Goal: Task Accomplishment & Management: Manage account settings

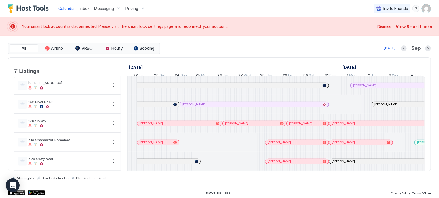
scroll to position [0, 320]
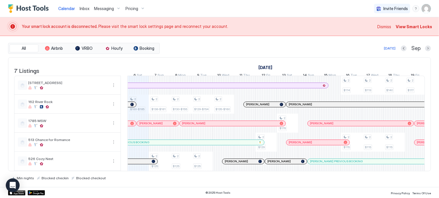
click at [409, 26] on span "View Smart Locks" at bounding box center [414, 27] width 36 height 6
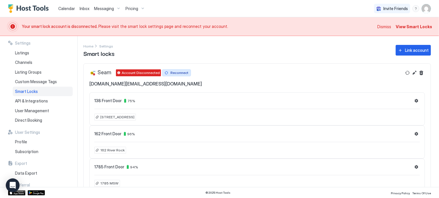
click at [178, 72] on div "Reconnect" at bounding box center [179, 72] width 18 height 5
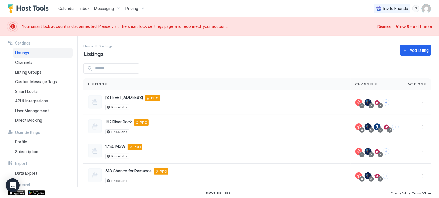
click at [383, 28] on span "Dismiss" at bounding box center [384, 27] width 14 height 6
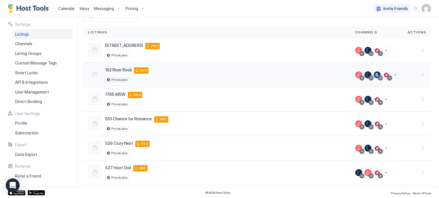
scroll to position [61, 0]
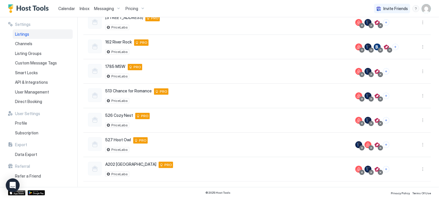
click at [68, 8] on span "Calendar" at bounding box center [66, 8] width 17 height 5
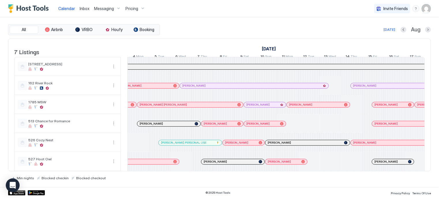
click at [137, 8] on div "Pricing" at bounding box center [135, 9] width 24 height 10
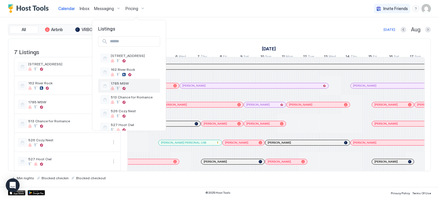
click at [122, 84] on span "1785 MSW" at bounding box center [134, 83] width 47 height 4
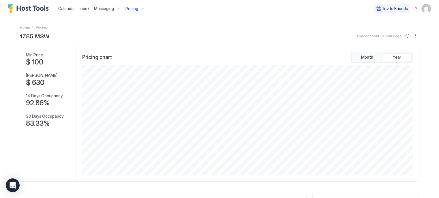
scroll to position [115, 0]
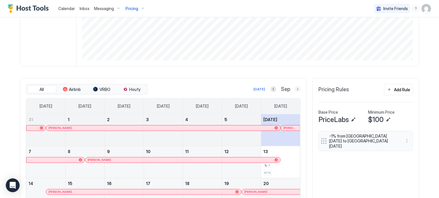
click at [295, 87] on div at bounding box center [298, 90] width 6 height 6
click at [296, 89] on button "Next month" at bounding box center [298, 90] width 6 height 6
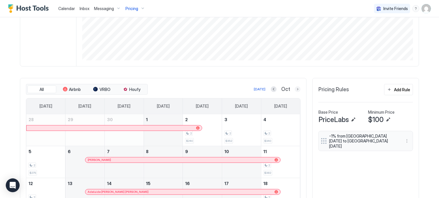
click at [296, 89] on button "Next month" at bounding box center [298, 90] width 6 height 6
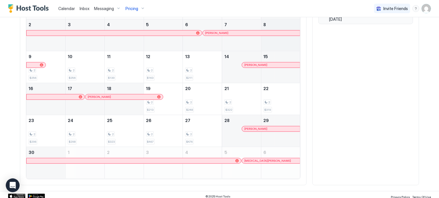
scroll to position [245, 0]
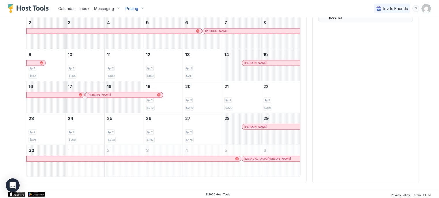
drag, startPoint x: 68, startPoint y: 9, endPoint x: 72, endPoint y: 10, distance: 3.6
click at [68, 9] on span "Calendar" at bounding box center [66, 8] width 17 height 5
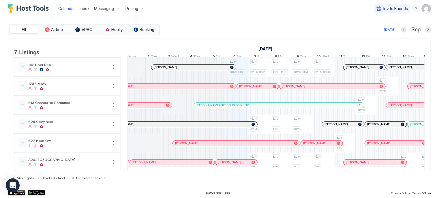
scroll to position [27, 0]
